Goal: Navigation & Orientation: Find specific page/section

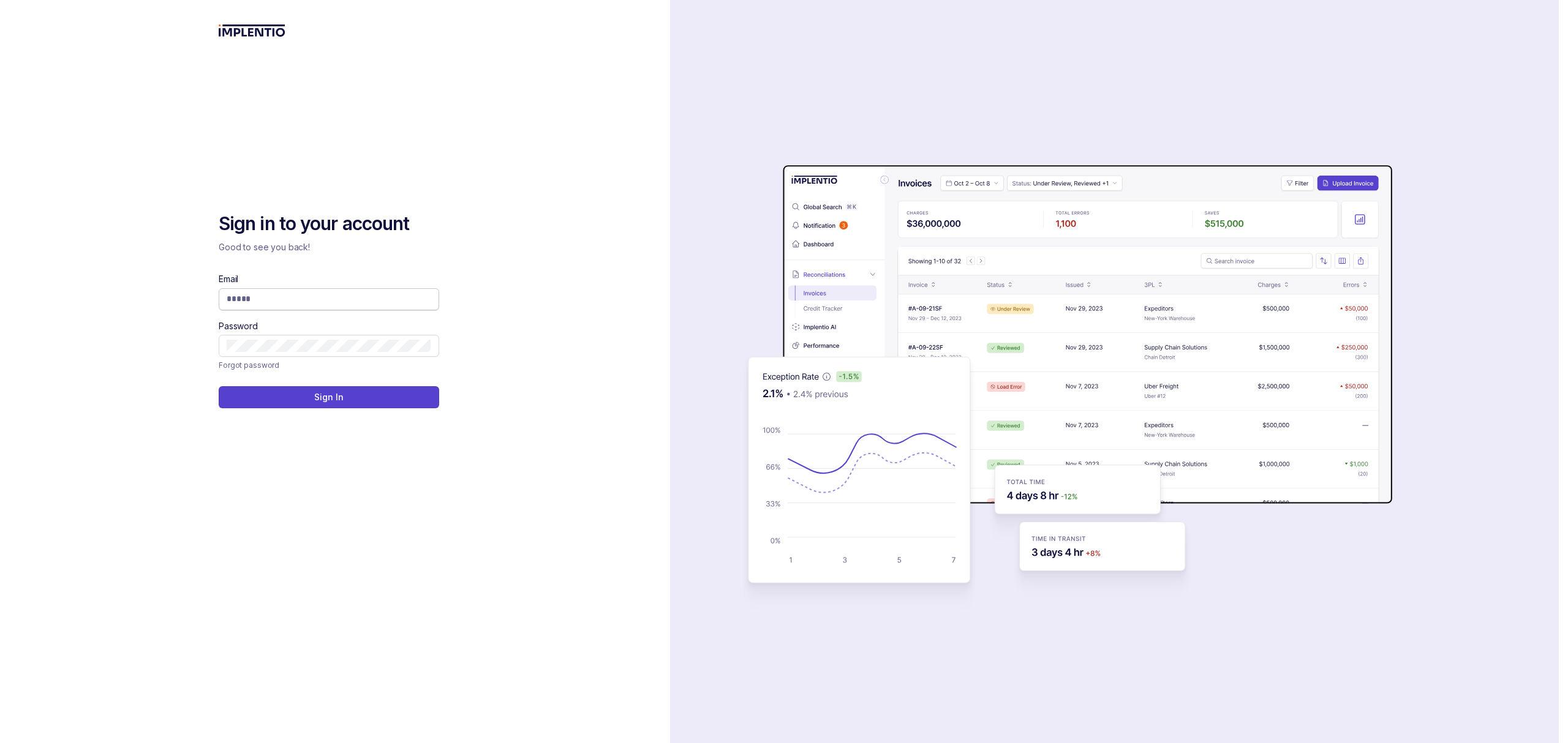
click at [349, 298] on input "Email" at bounding box center [329, 298] width 205 height 12
click at [0, 742] on com-1password-button at bounding box center [0, 743] width 0 height 0
click at [342, 302] on input "Email" at bounding box center [329, 298] width 205 height 12
type input "**********"
